Goal: Navigation & Orientation: Find specific page/section

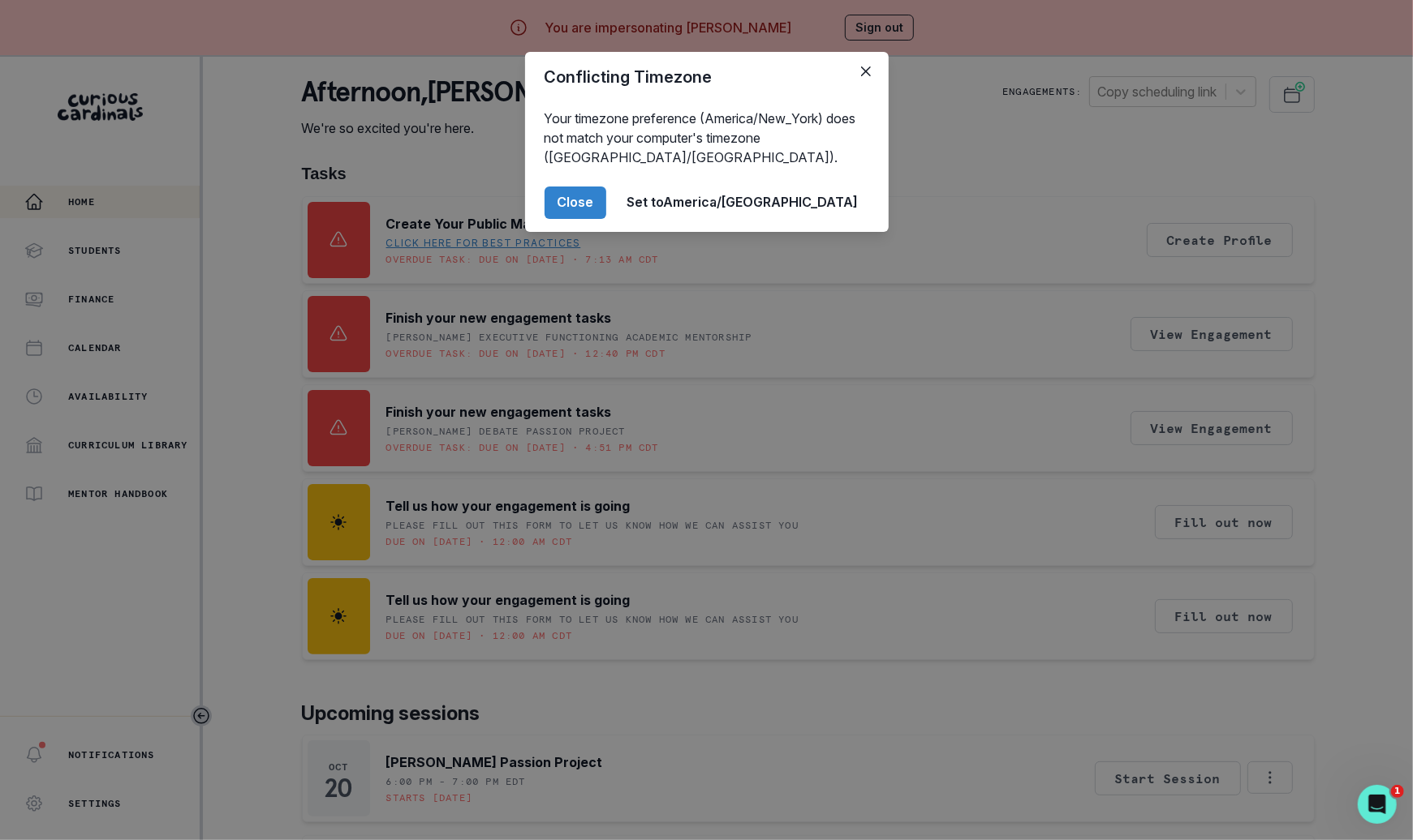
click at [347, 694] on div "Conflicting Timezone Your timezone preference (America/New_York) does not match…" at bounding box center [706, 420] width 1413 height 840
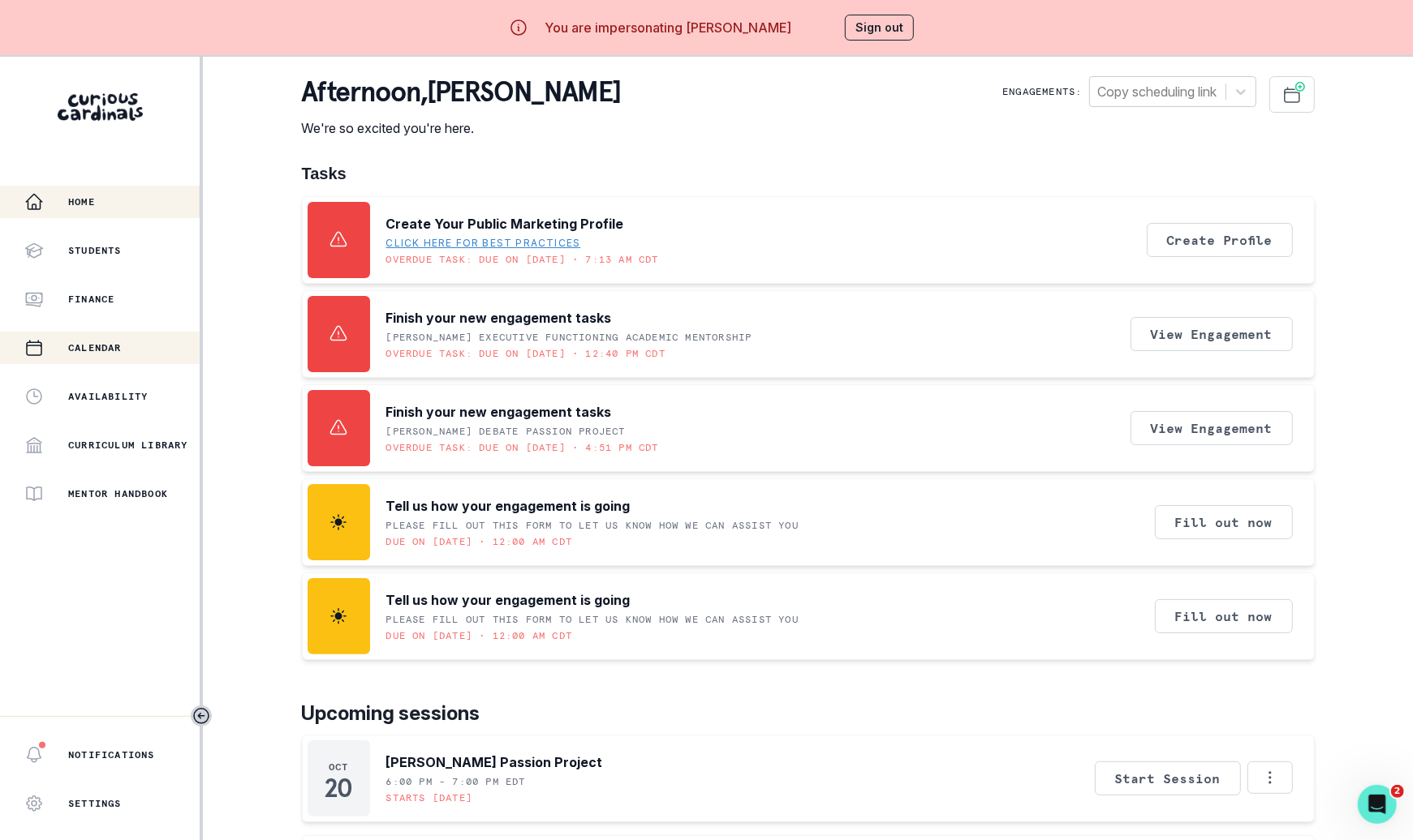
click at [136, 341] on div "Calendar" at bounding box center [112, 348] width 176 height 20
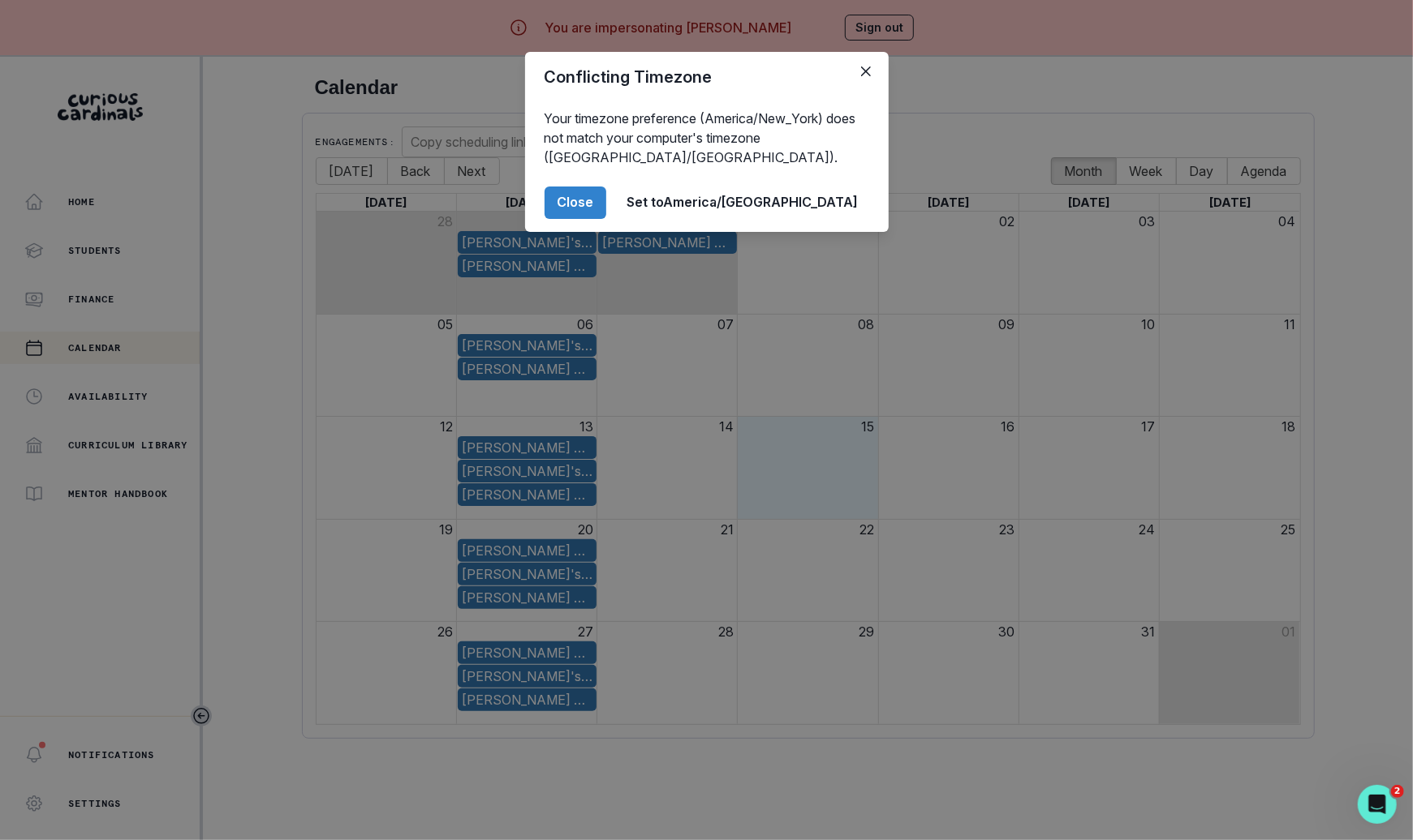
click at [227, 341] on div "Conflicting Timezone Your timezone preference (America/New_York) does not match…" at bounding box center [706, 420] width 1413 height 840
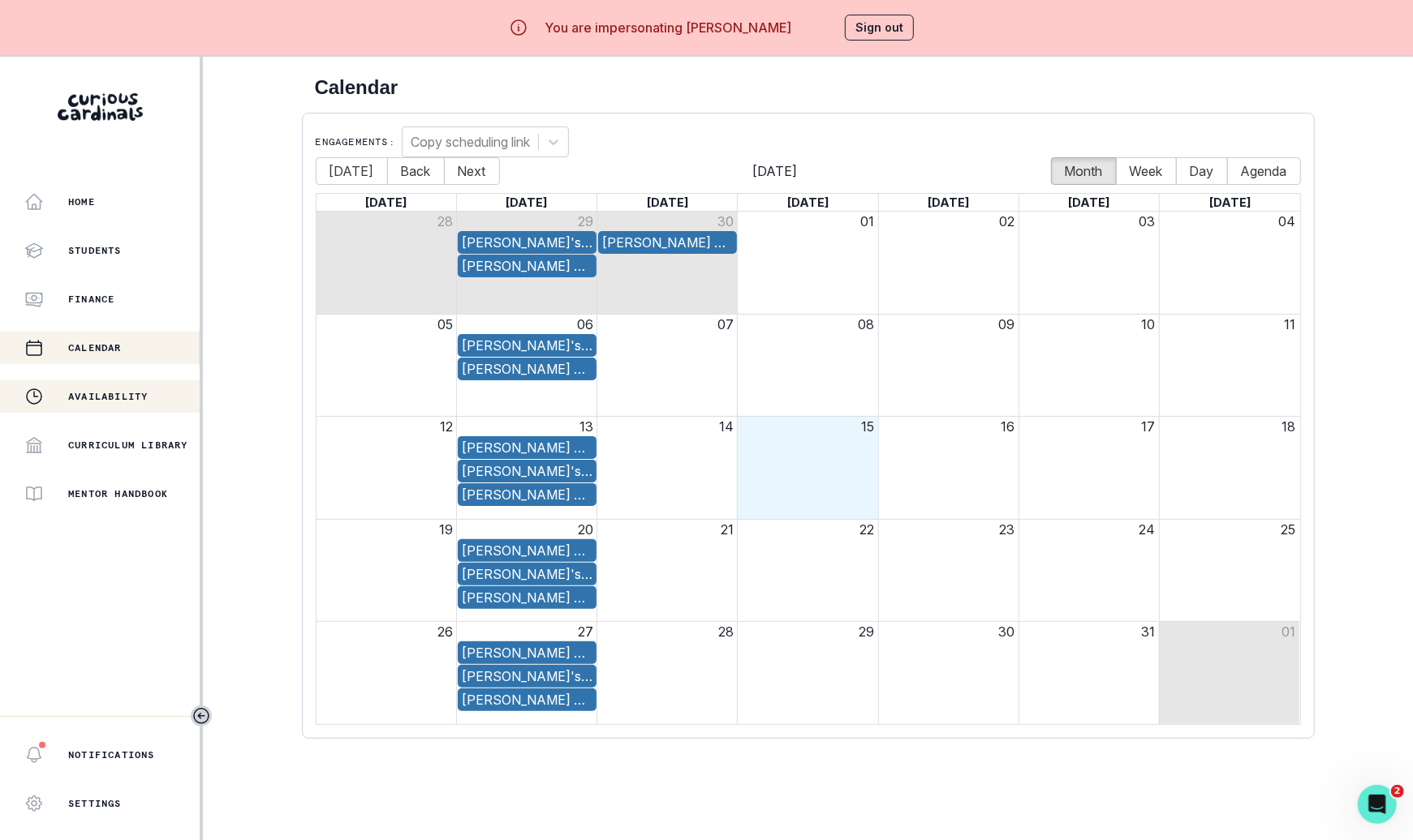
click at [107, 408] on button "Availability" at bounding box center [100, 396] width 200 height 32
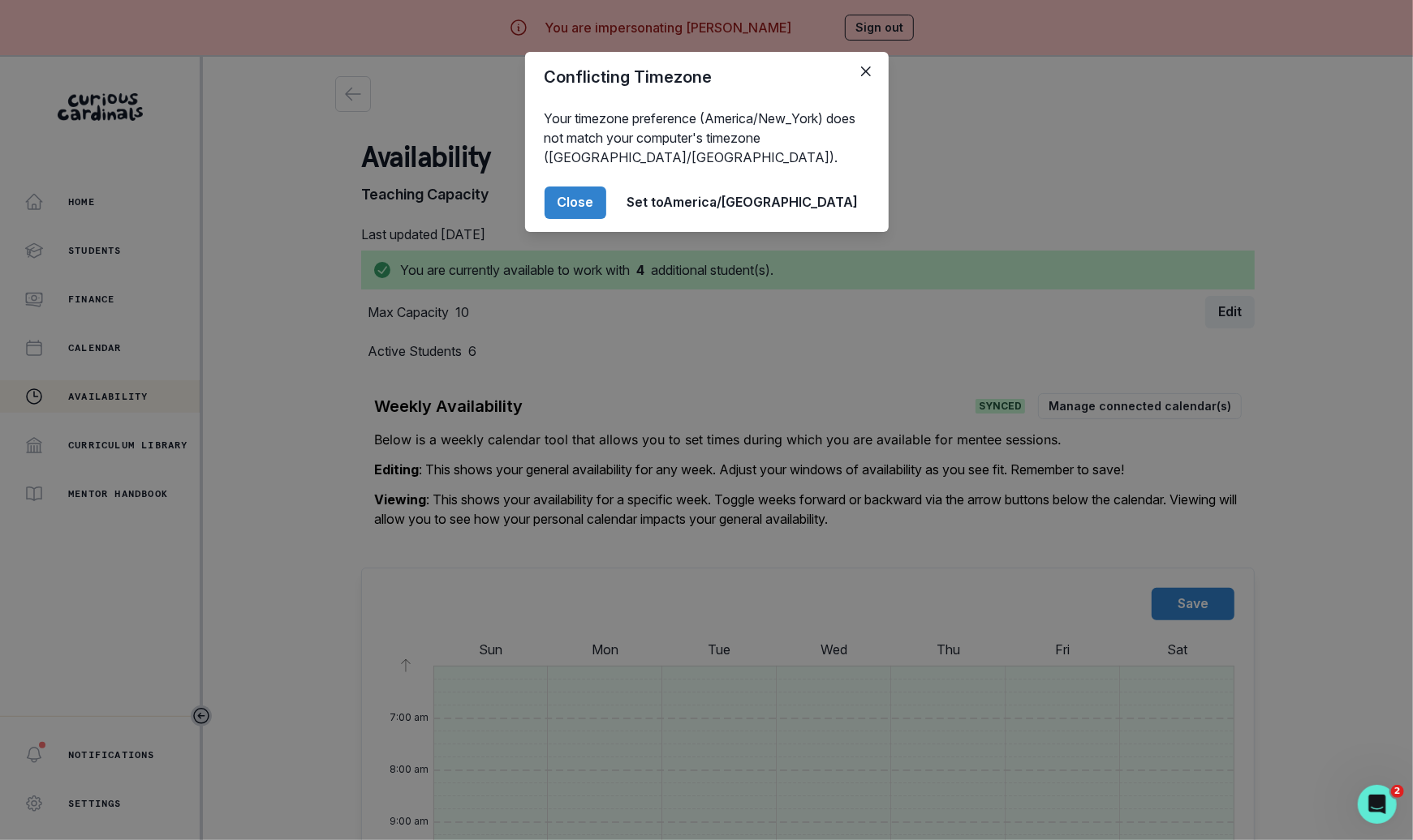
click at [291, 353] on div "Conflicting Timezone Your timezone preference (America/New_York) does not match…" at bounding box center [706, 420] width 1413 height 840
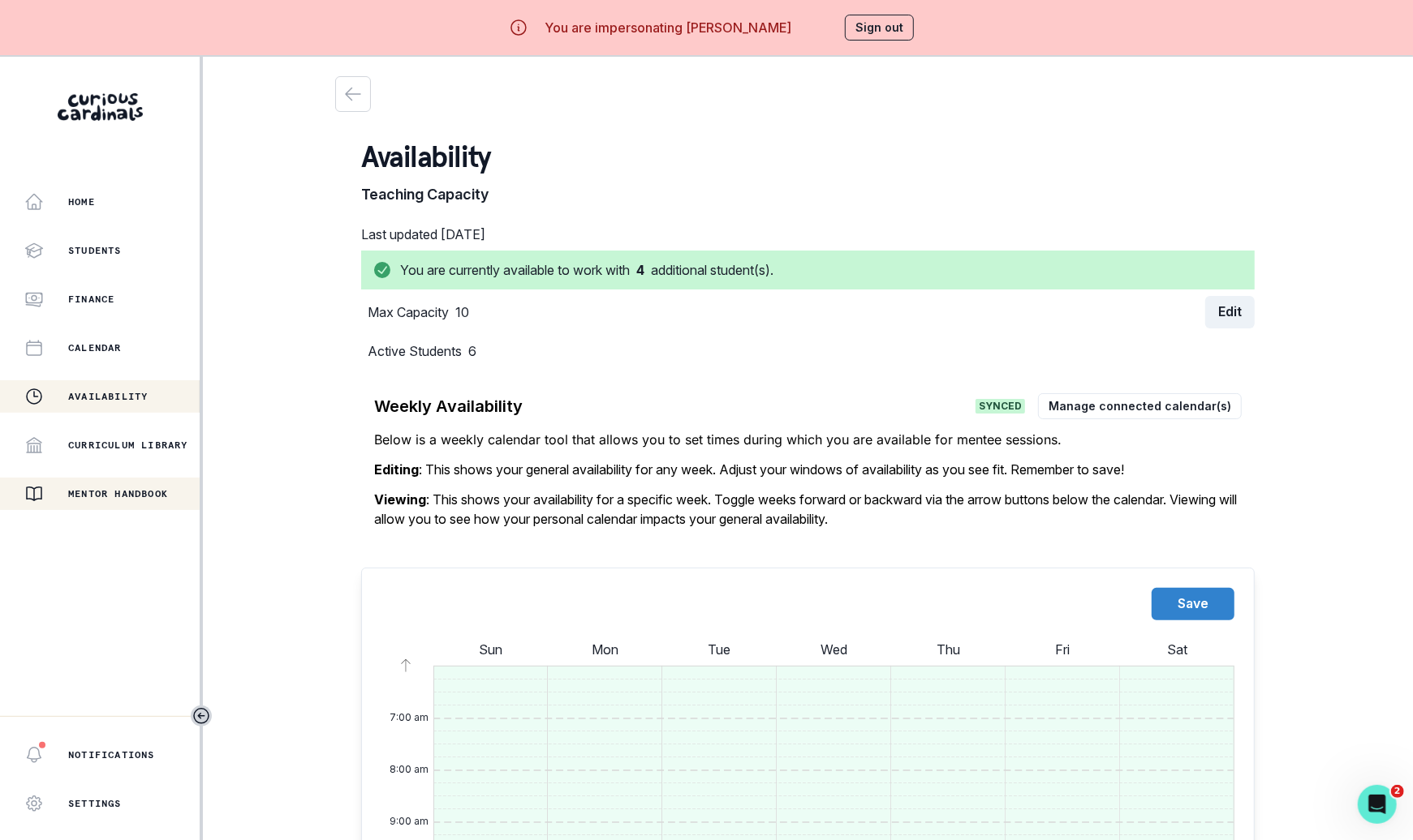
click at [139, 502] on div "Mentor Handbook" at bounding box center [112, 494] width 176 height 20
click at [118, 214] on button "Home" at bounding box center [100, 202] width 200 height 32
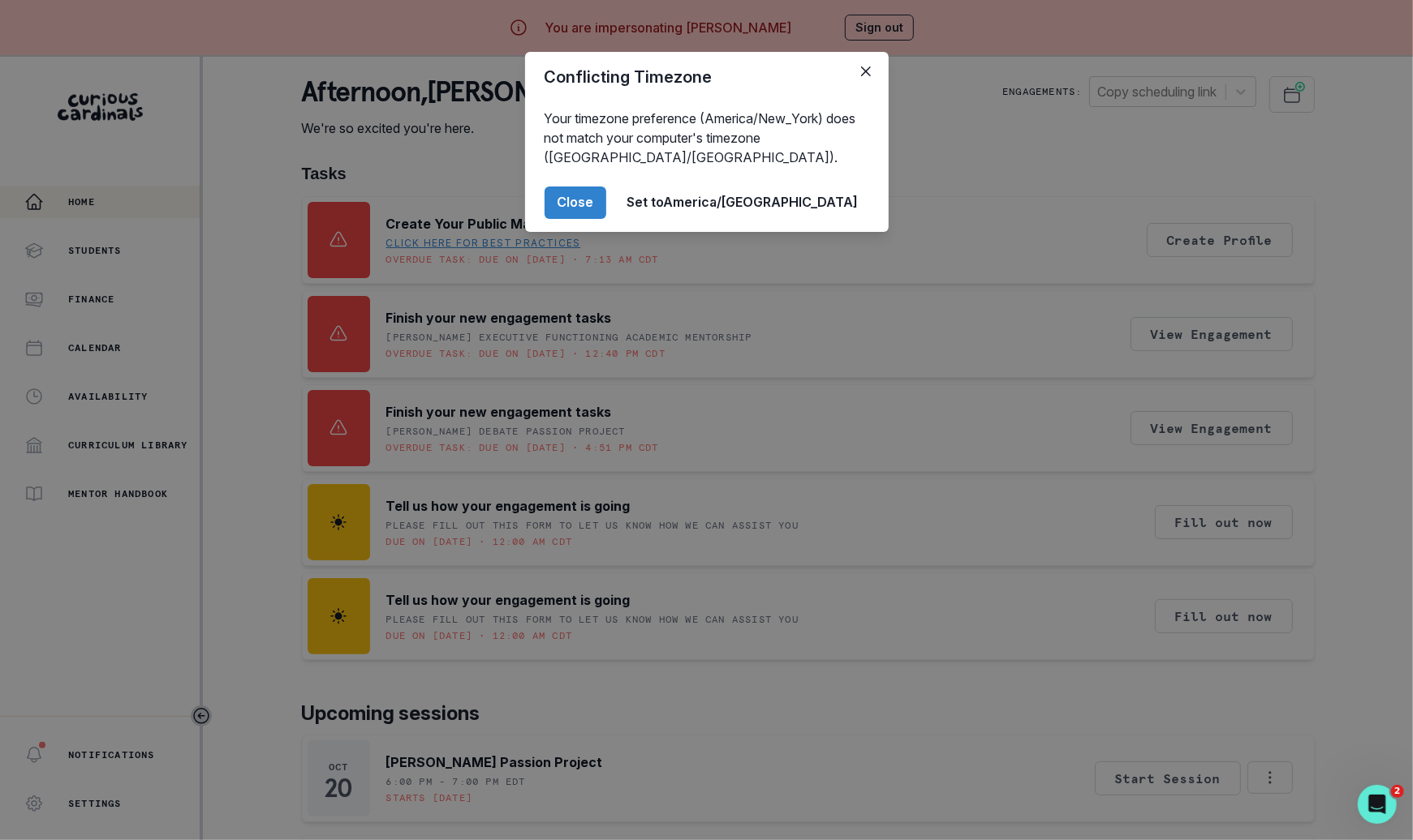
click at [1080, 138] on div "Conflicting Timezone Your timezone preference (America/New_York) does not match…" at bounding box center [706, 420] width 1413 height 840
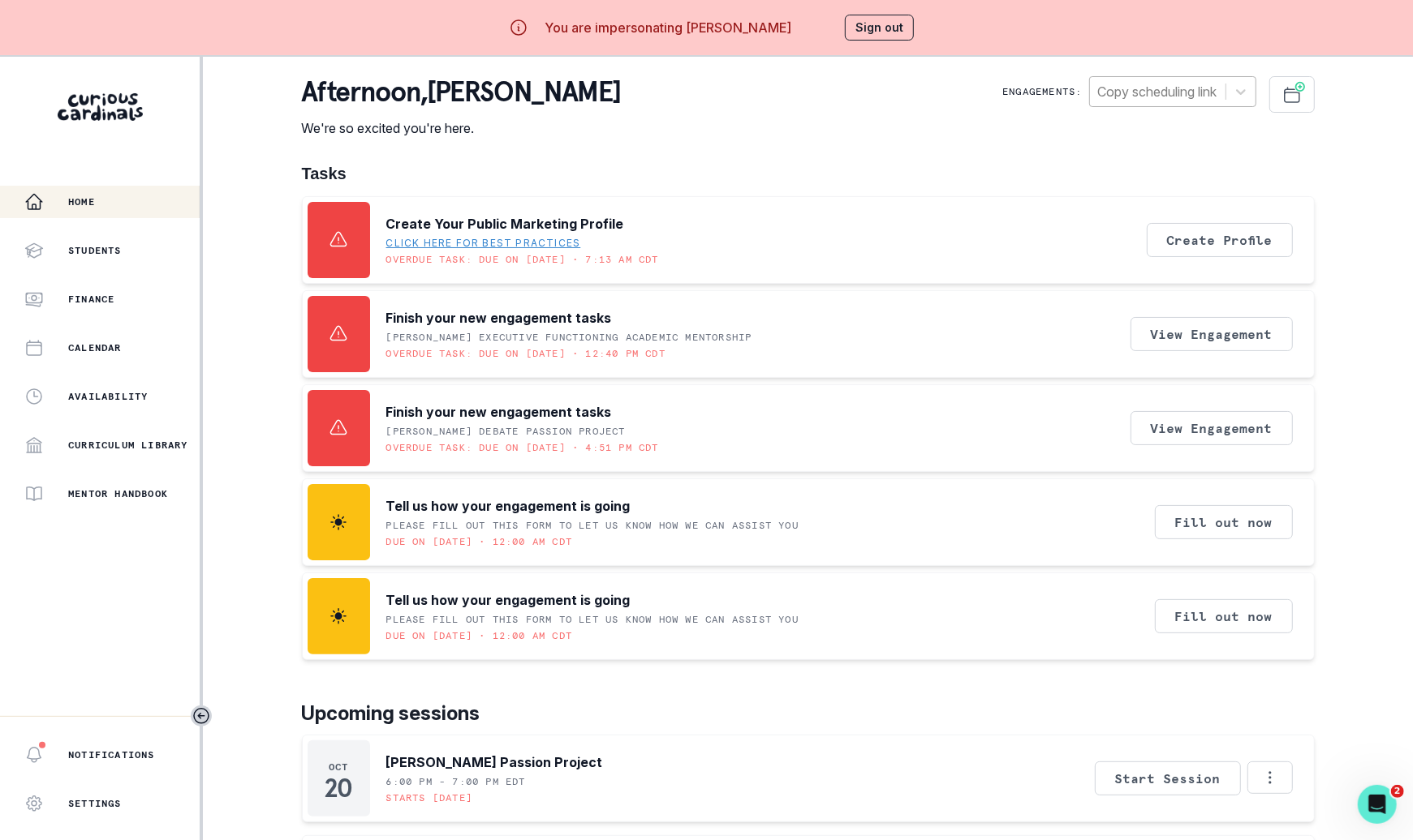
click at [1198, 90] on div at bounding box center [1158, 91] width 120 height 23
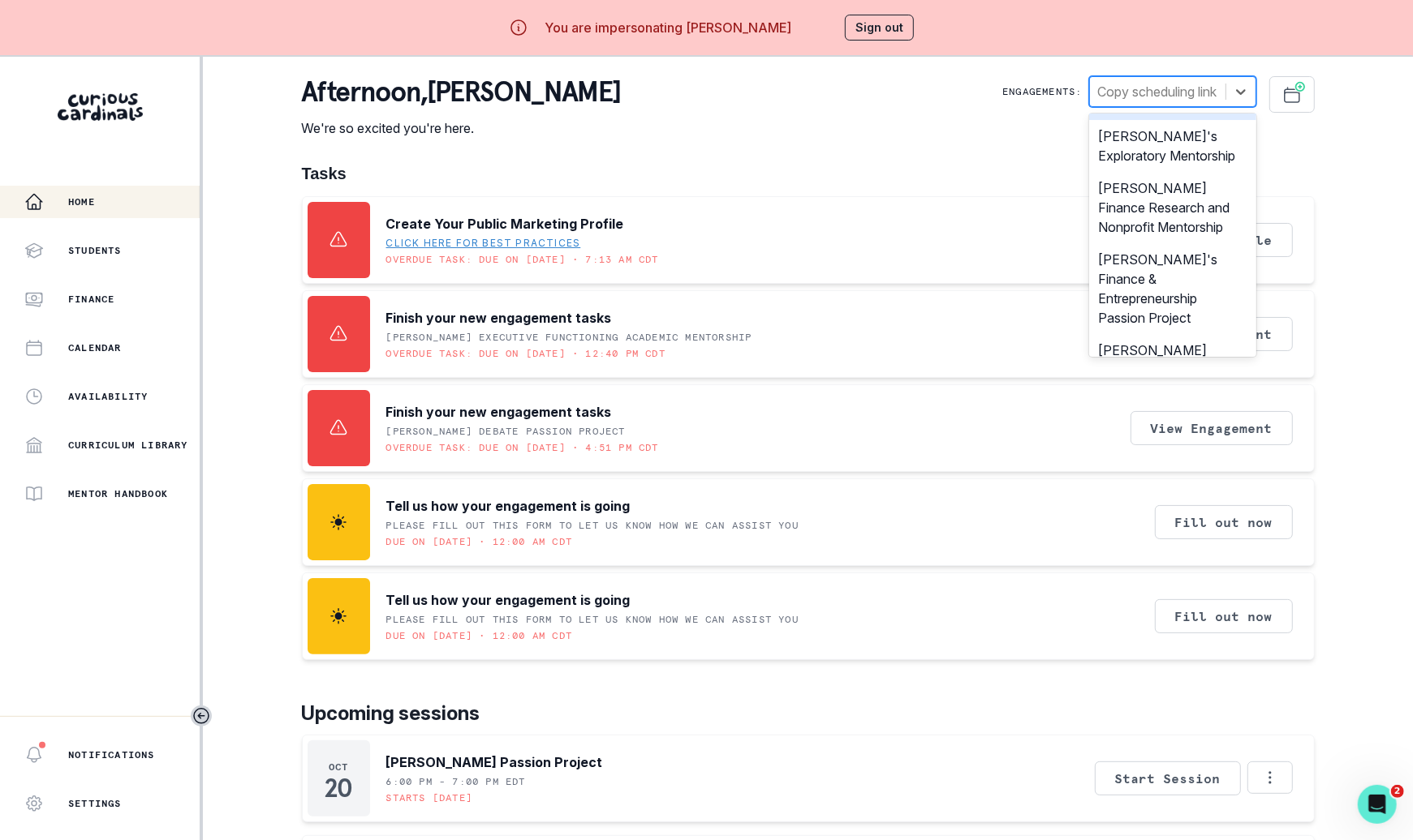
scroll to position [102, 0]
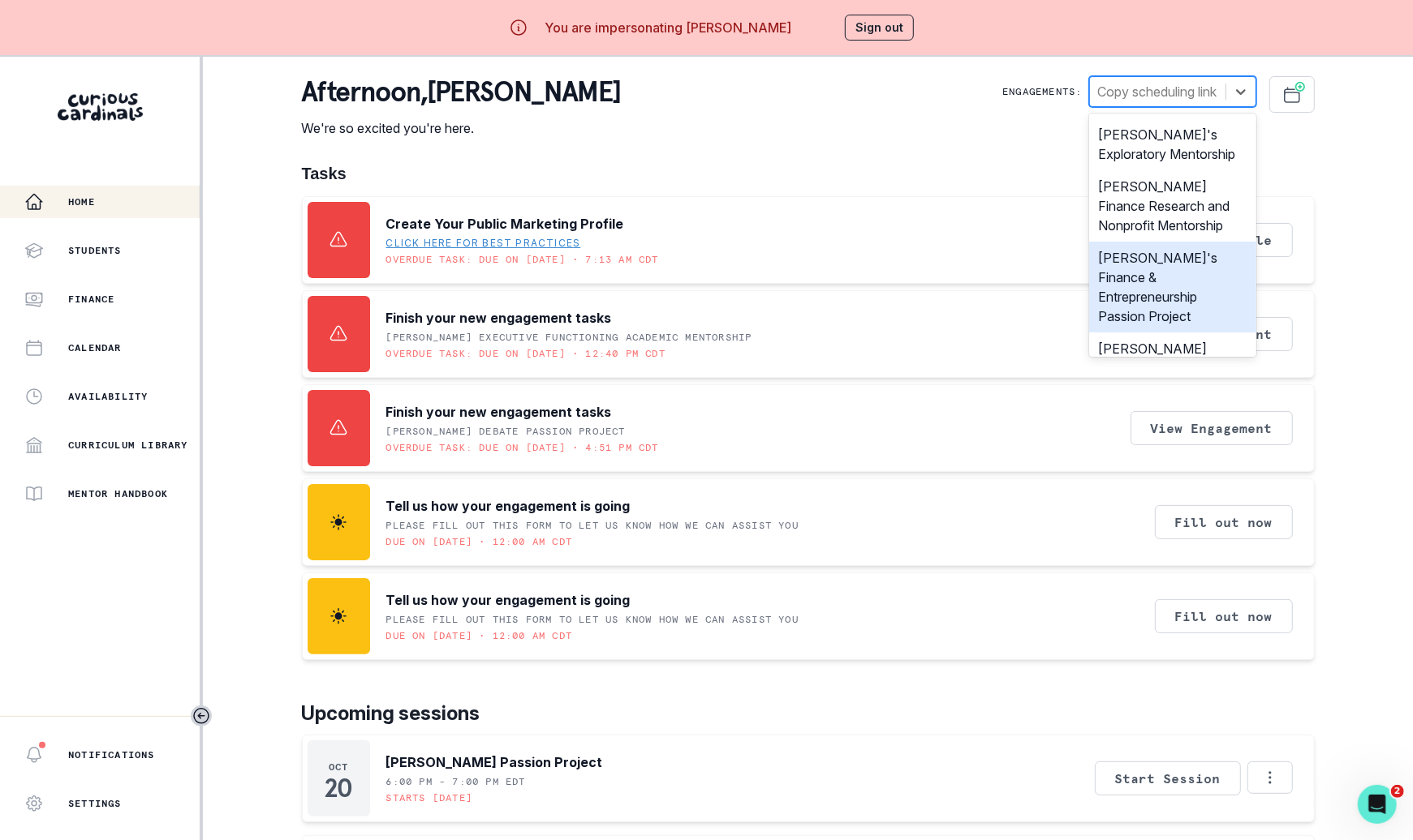
click at [1153, 255] on div "[PERSON_NAME]'s Finance & Entrepreneurship Passion Project" at bounding box center [1173, 287] width 167 height 91
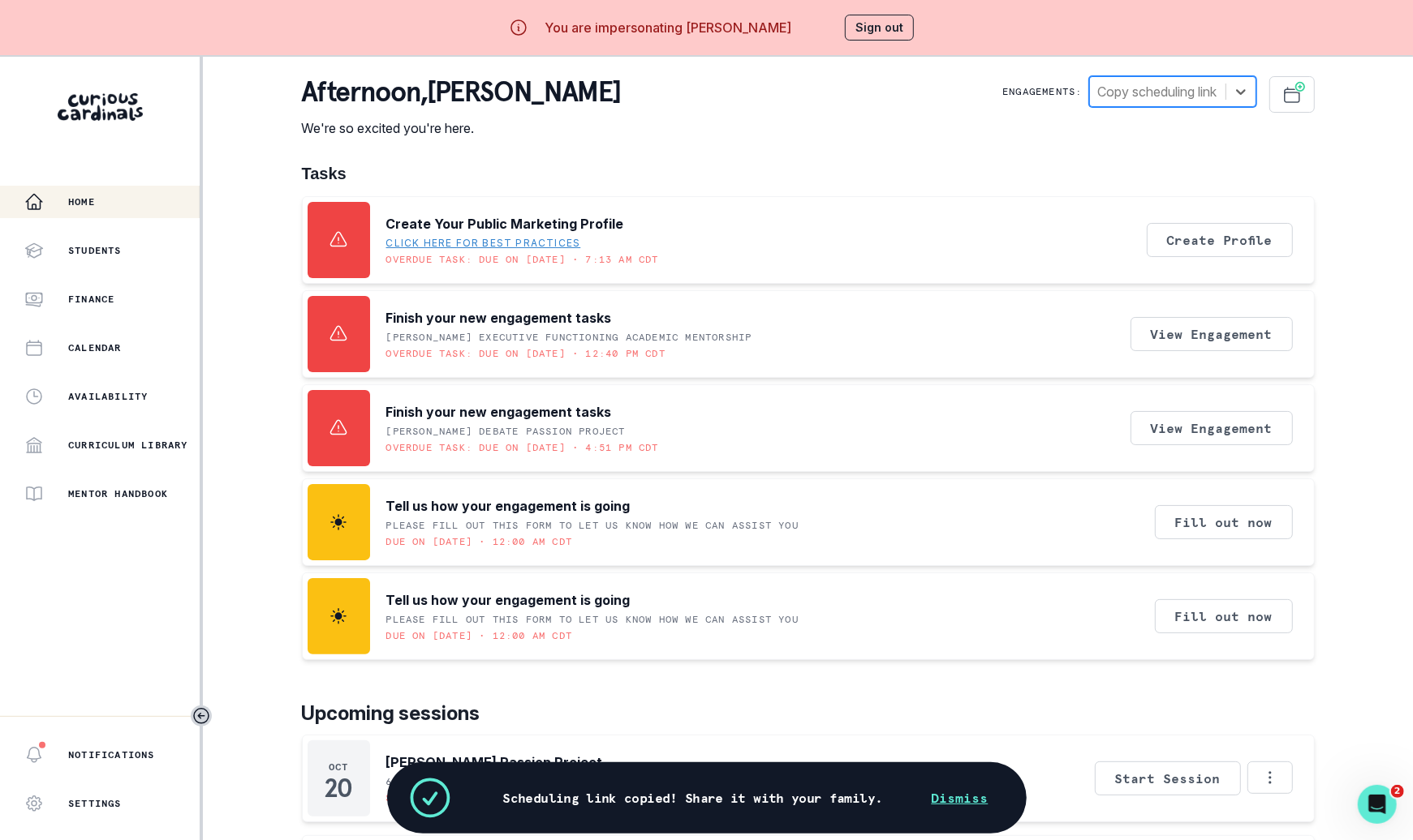
click at [883, 29] on button "Sign out" at bounding box center [879, 27] width 69 height 25
